Goal: Task Accomplishment & Management: Use online tool/utility

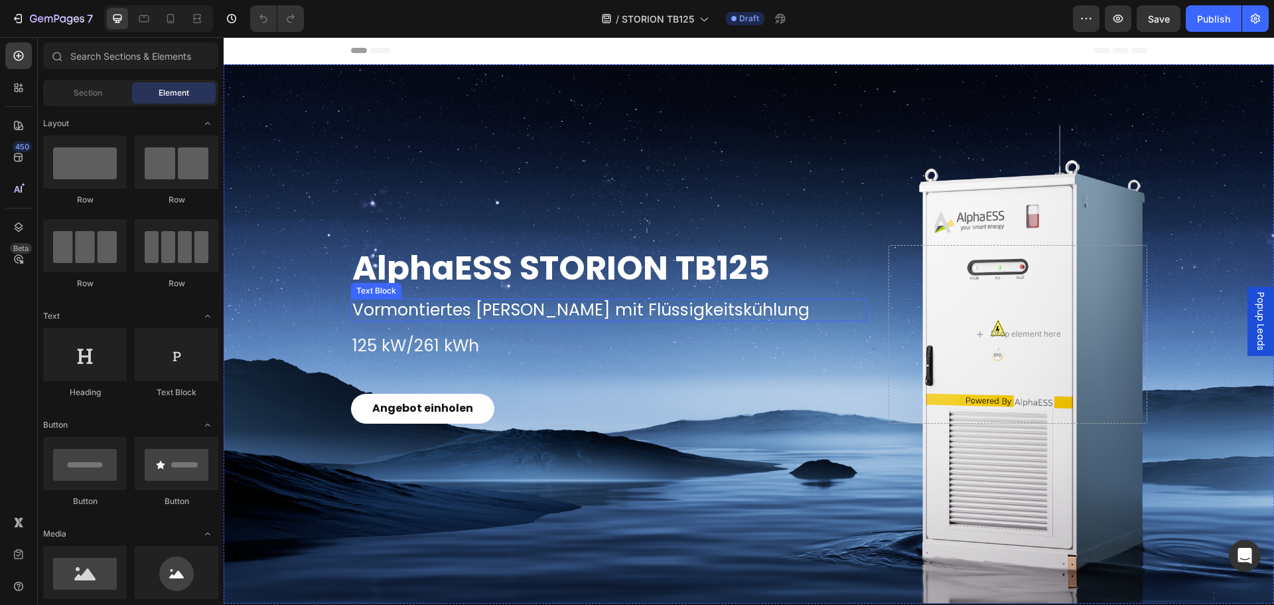
scroll to position [133, 0]
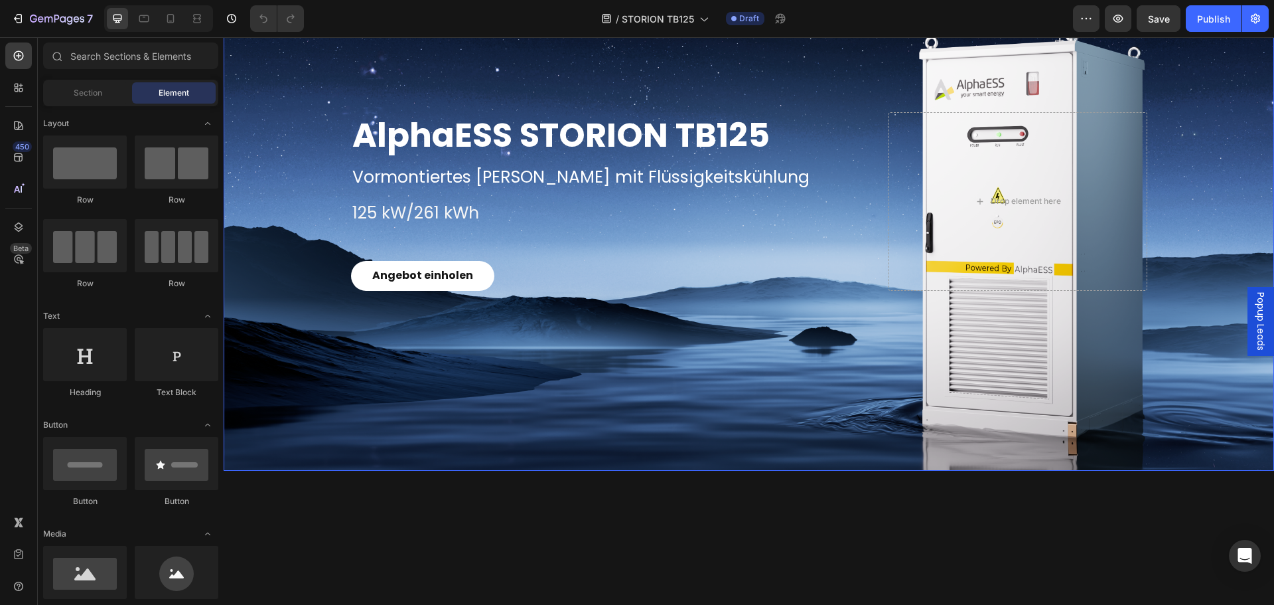
click at [559, 282] on div "Angebot einholen Button" at bounding box center [609, 276] width 517 height 30
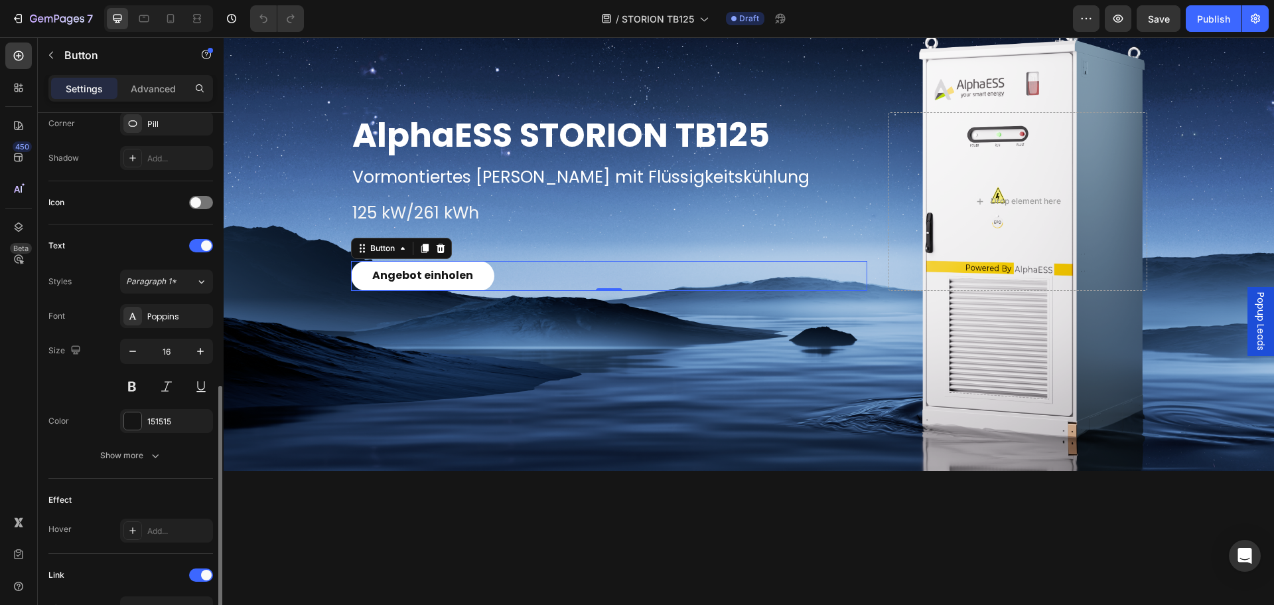
scroll to position [398, 0]
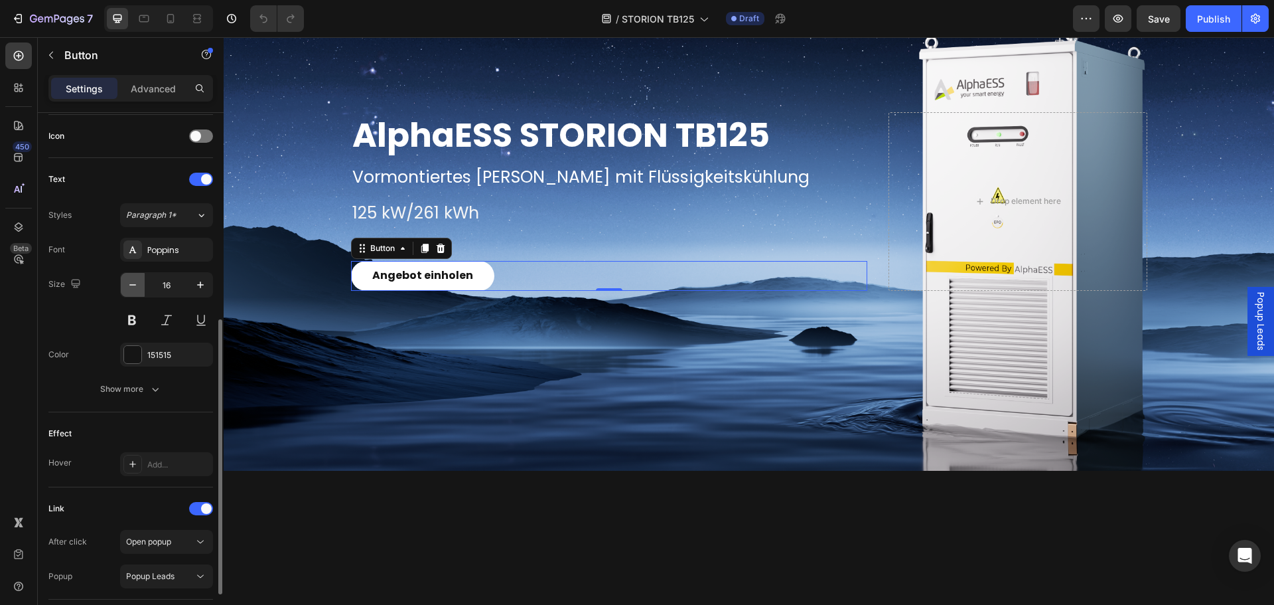
click at [124, 285] on button "button" at bounding box center [133, 285] width 24 height 24
type input "14"
click at [1254, 326] on span "Popup Leads" at bounding box center [1260, 321] width 13 height 58
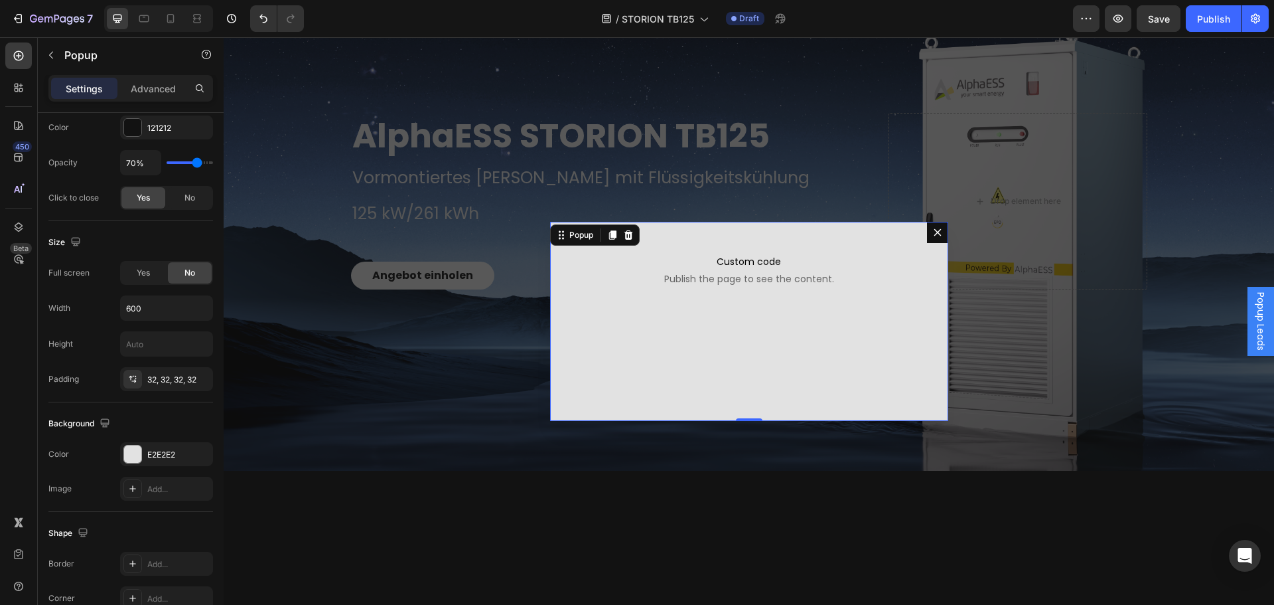
scroll to position [0, 0]
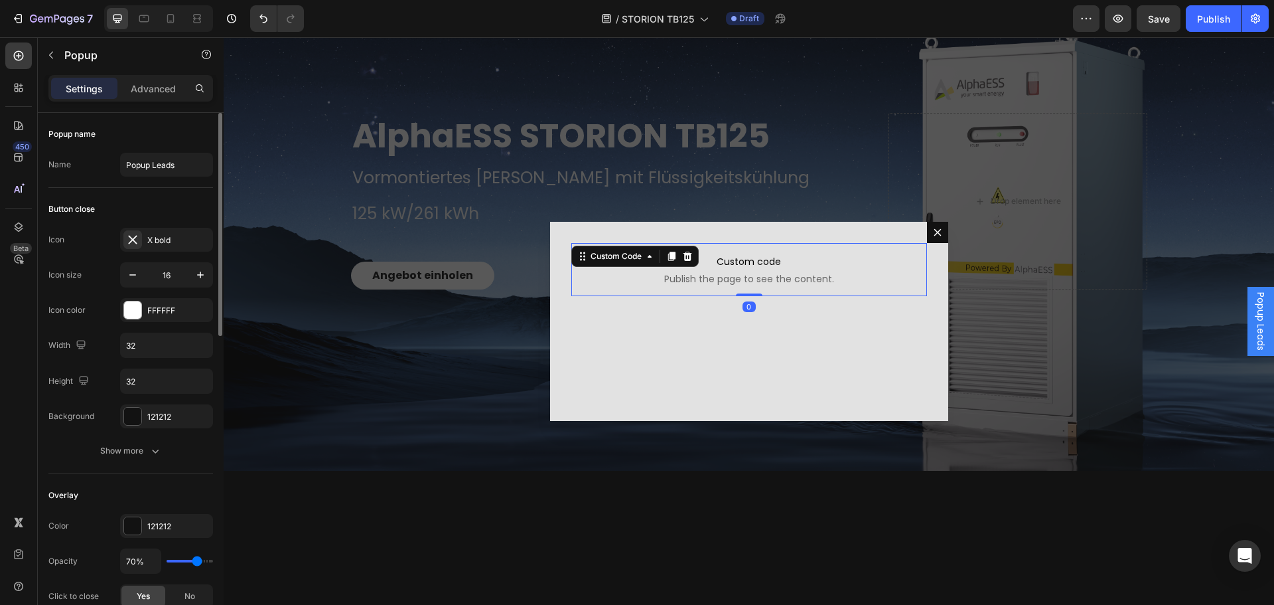
click at [732, 279] on span "Publish the page to see the content." at bounding box center [749, 278] width 356 height 13
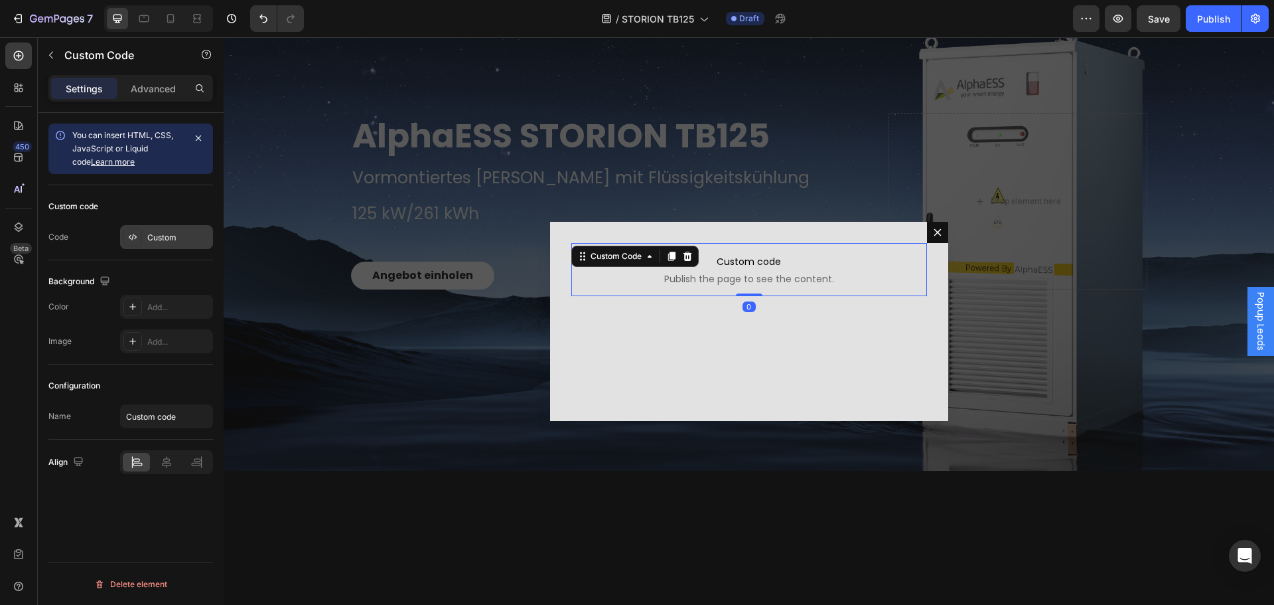
click at [145, 233] on div "Custom" at bounding box center [166, 237] width 93 height 24
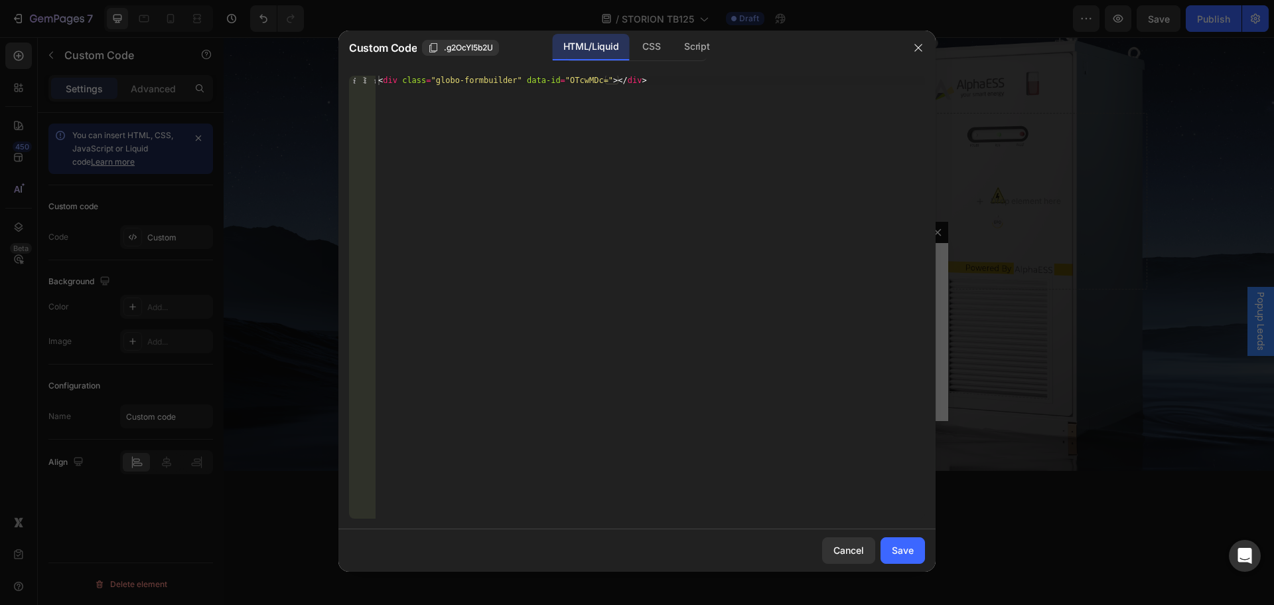
type textarea "<div class="globo-formbuilder" data-id="OTcwMDc="></div>"
drag, startPoint x: 672, startPoint y: 85, endPoint x: 346, endPoint y: 76, distance: 325.4
click at [346, 76] on div "<div class="globo-formbuilder" data-id="OTcwMDc="></div> 1 < div class = "globo…" at bounding box center [637, 297] width 597 height 464
paste textarea "<div class="globo-formbuilder" data-id="MTA2NDcx"></div>"
type textarea "<div class="globo-formbuilder" data-id="MTA2NDcx"></div>"
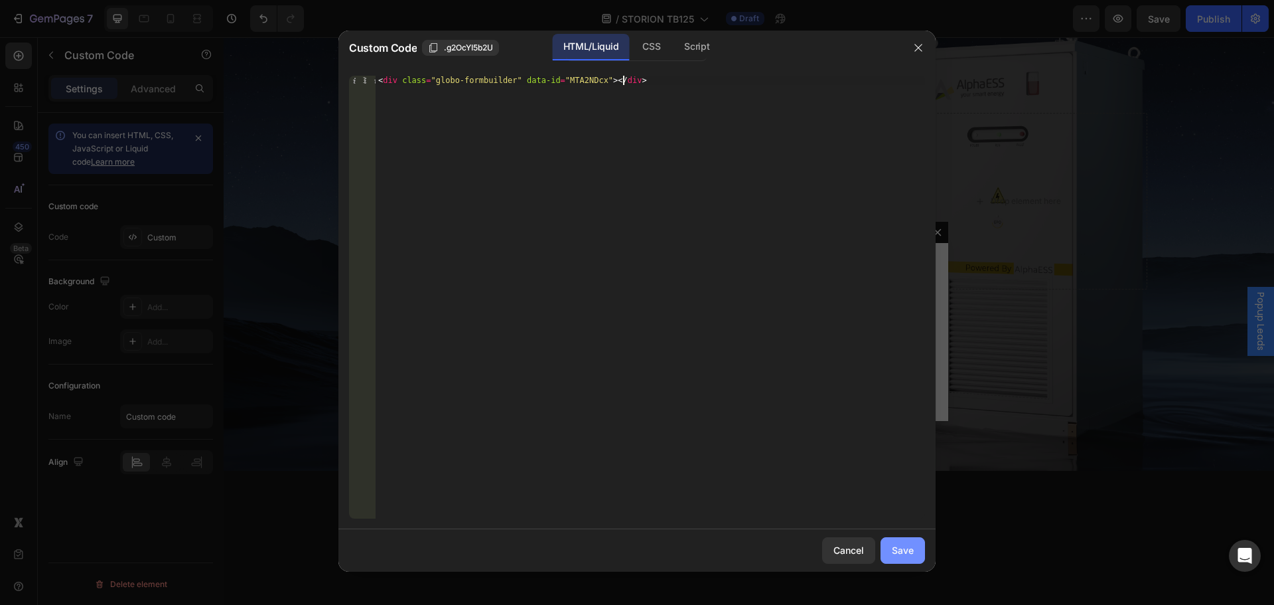
click at [908, 542] on button "Save" at bounding box center [903, 550] width 44 height 27
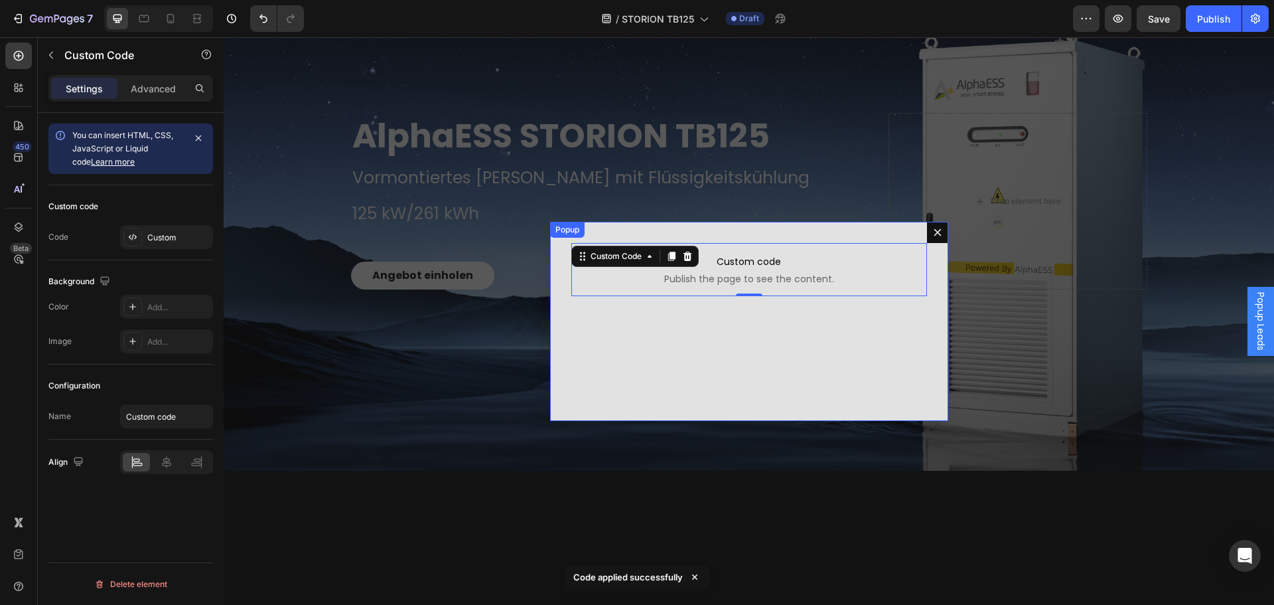
click at [933, 230] on icon "Dialog content" at bounding box center [938, 232] width 11 height 11
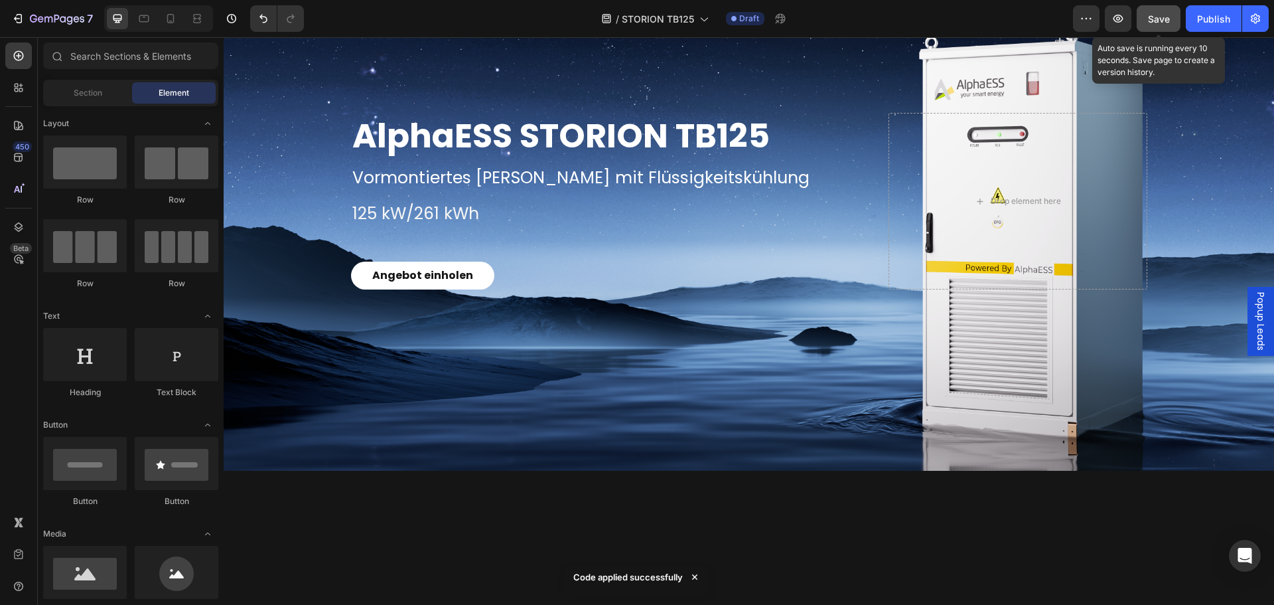
click at [1157, 18] on span "Save" at bounding box center [1159, 18] width 22 height 11
